Goal: Task Accomplishment & Management: Manage account settings

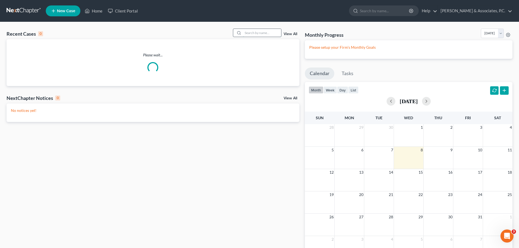
click at [262, 33] on input "search" at bounding box center [262, 33] width 38 height 8
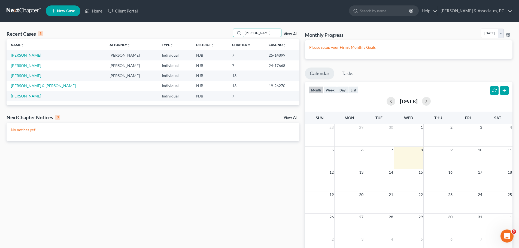
type input "[PERSON_NAME]"
click at [24, 57] on link "[PERSON_NAME]" at bounding box center [26, 55] width 30 height 5
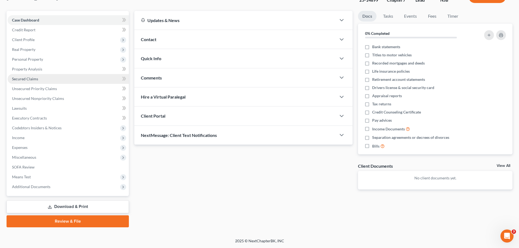
click at [30, 80] on span "Secured Claims" at bounding box center [25, 79] width 26 height 5
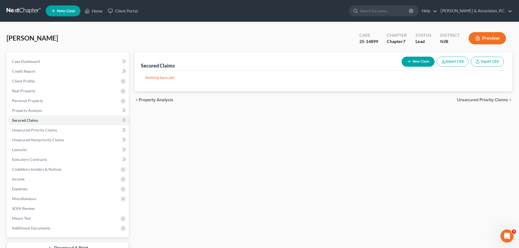
click at [474, 100] on span "Unsecured Priority Claims" at bounding box center [482, 100] width 51 height 4
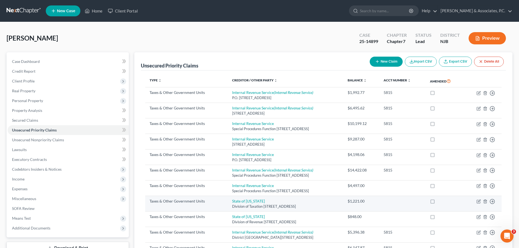
scroll to position [100, 0]
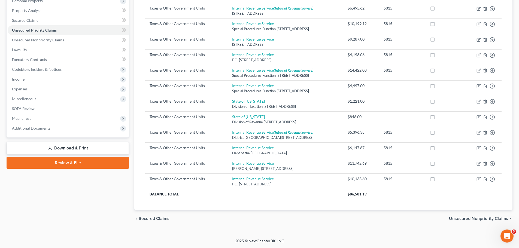
click at [468, 219] on span "Unsecured Nonpriority Claims" at bounding box center [478, 219] width 59 height 4
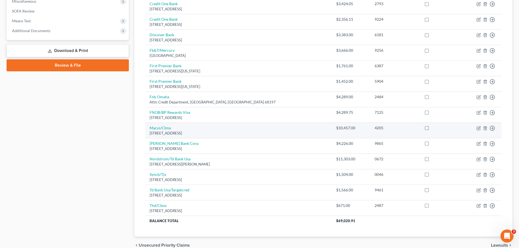
scroll to position [224, 0]
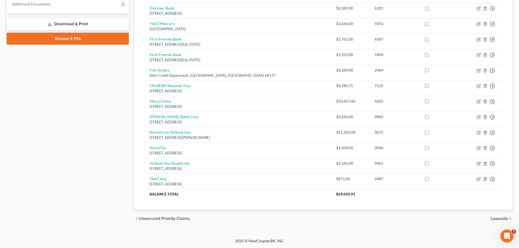
click at [494, 219] on span "Lawsuits" at bounding box center [499, 219] width 17 height 4
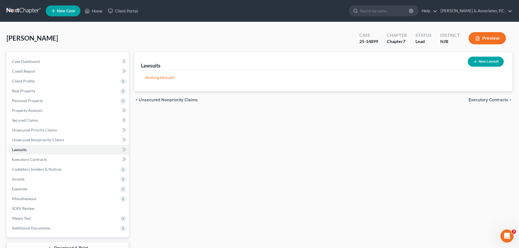
click at [179, 100] on span "Unsecured Nonpriority Claims" at bounding box center [168, 100] width 59 height 4
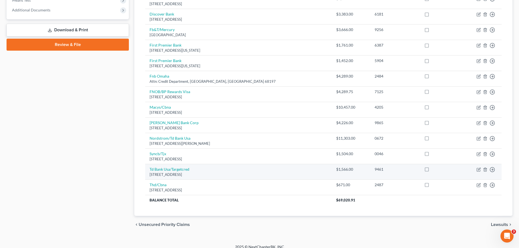
scroll to position [224, 0]
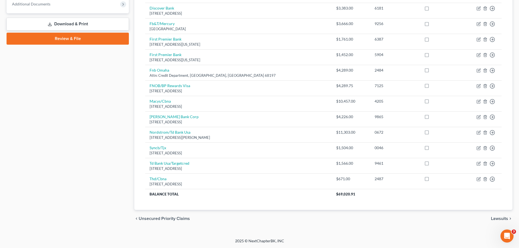
click at [168, 218] on span "Unsecured Priority Claims" at bounding box center [164, 219] width 51 height 4
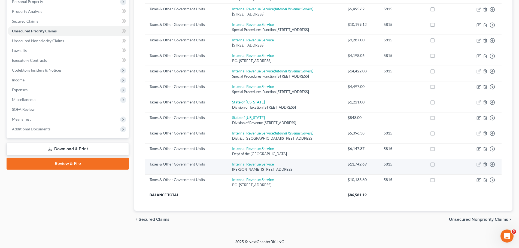
scroll to position [100, 0]
click at [477, 163] on icon "button" at bounding box center [478, 163] width 3 height 3
select select "0"
select select "33"
select select "0"
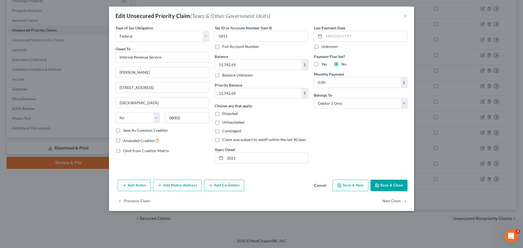
click at [318, 187] on button "Cancel" at bounding box center [320, 185] width 21 height 11
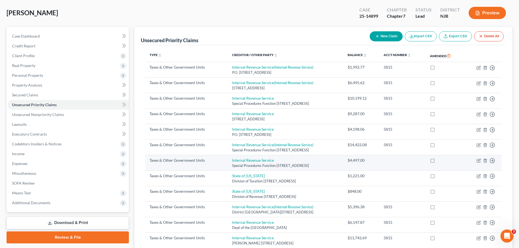
scroll to position [0, 0]
